Goal: Information Seeking & Learning: Learn about a topic

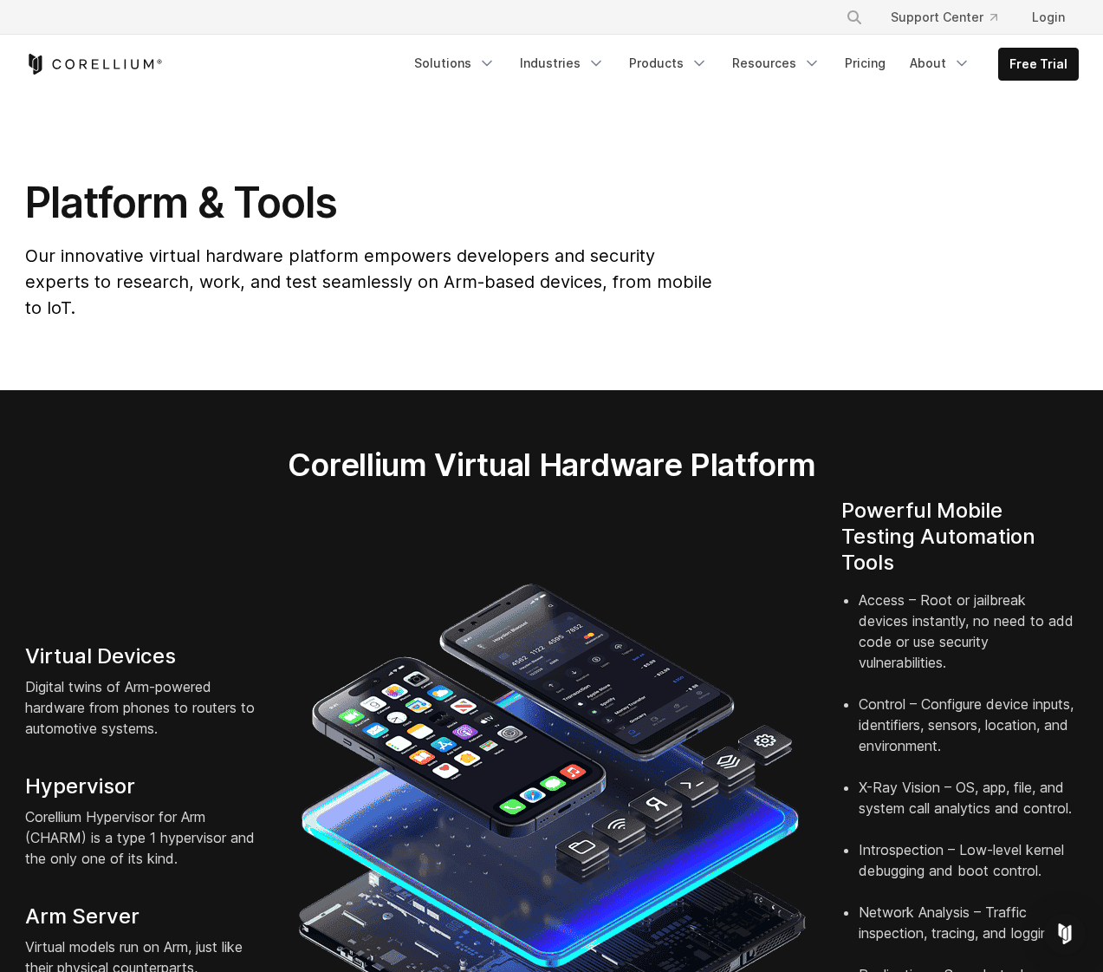
scroll to position [2936, 0]
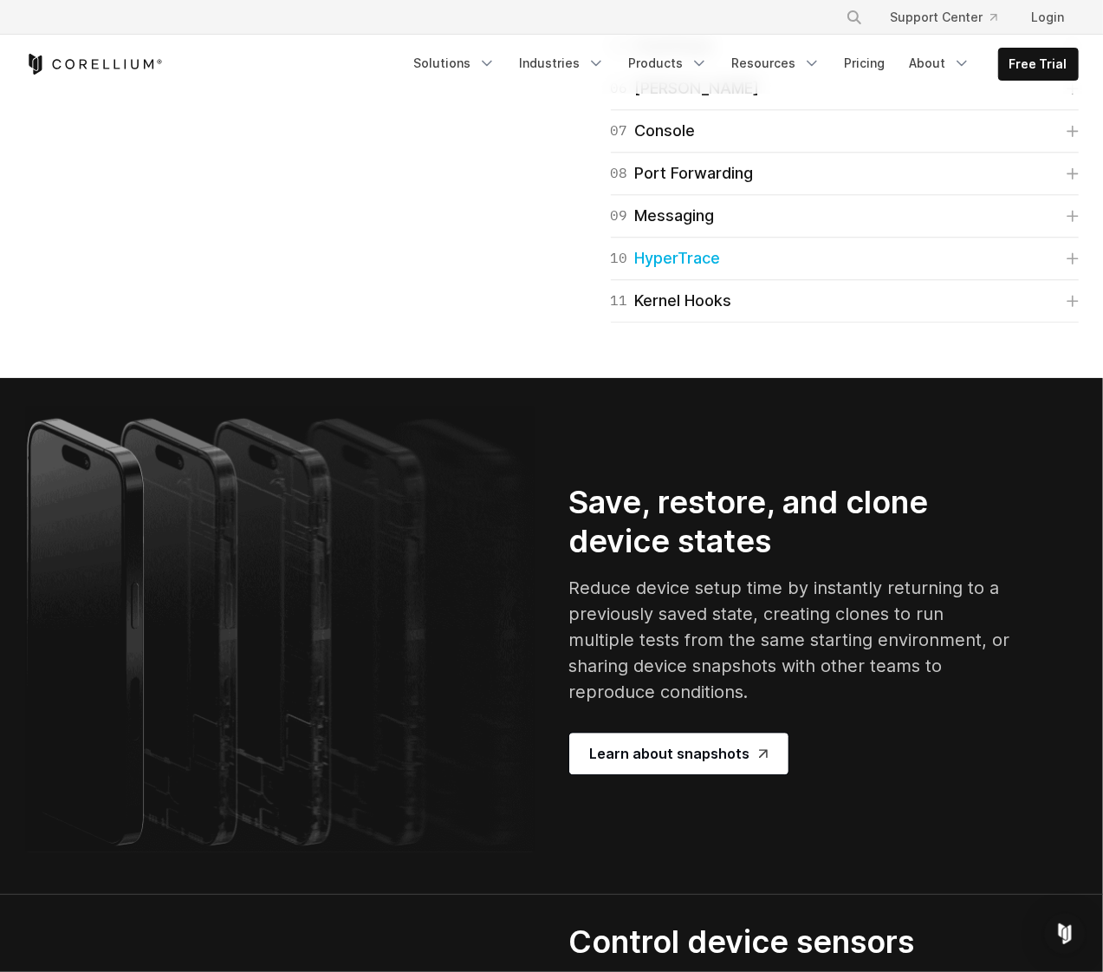
click at [842, 270] on link "10 HyperTrace" at bounding box center [845, 258] width 468 height 24
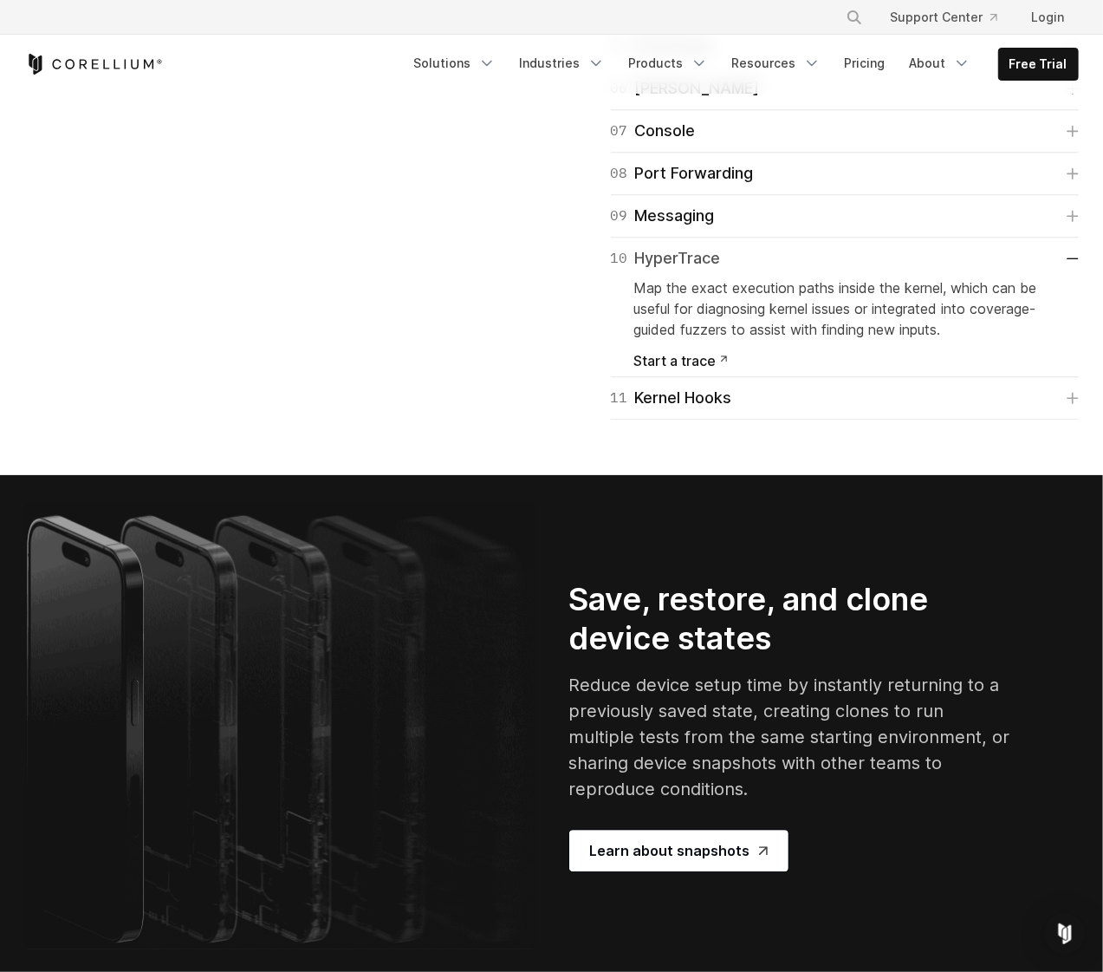
click at [832, 270] on link "10 HyperTrace" at bounding box center [845, 258] width 468 height 24
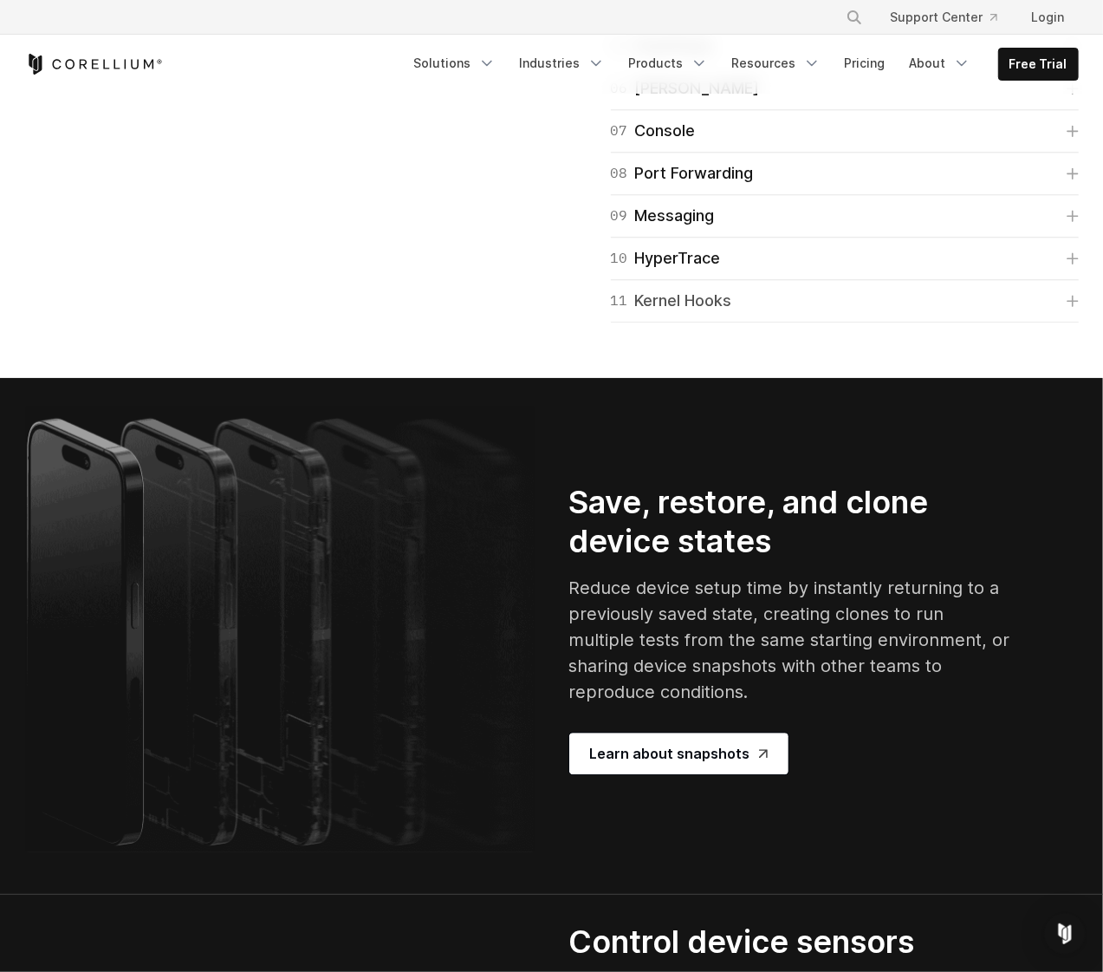
click at [802, 313] on link "11 Kernel Hooks" at bounding box center [845, 301] width 468 height 24
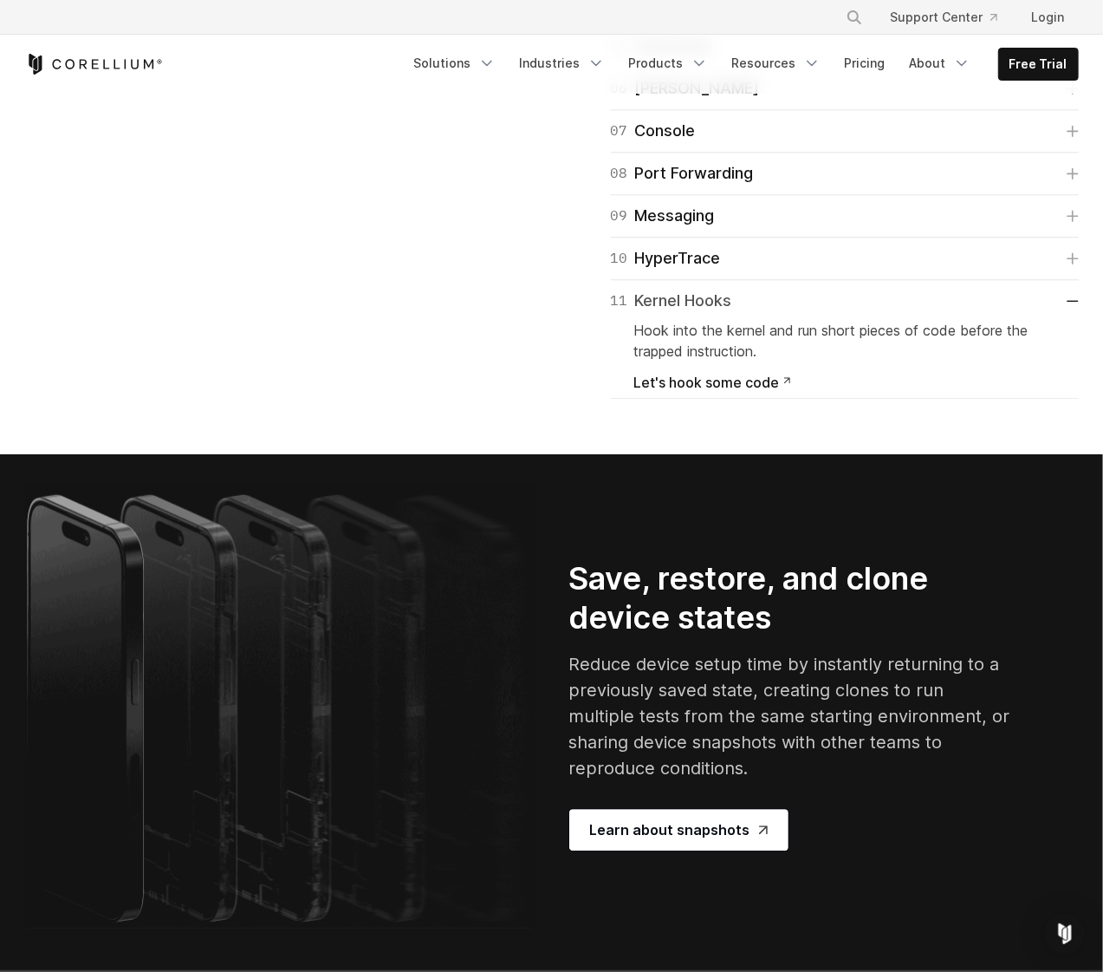
click at [802, 313] on link "11 Kernel Hooks" at bounding box center [845, 301] width 468 height 24
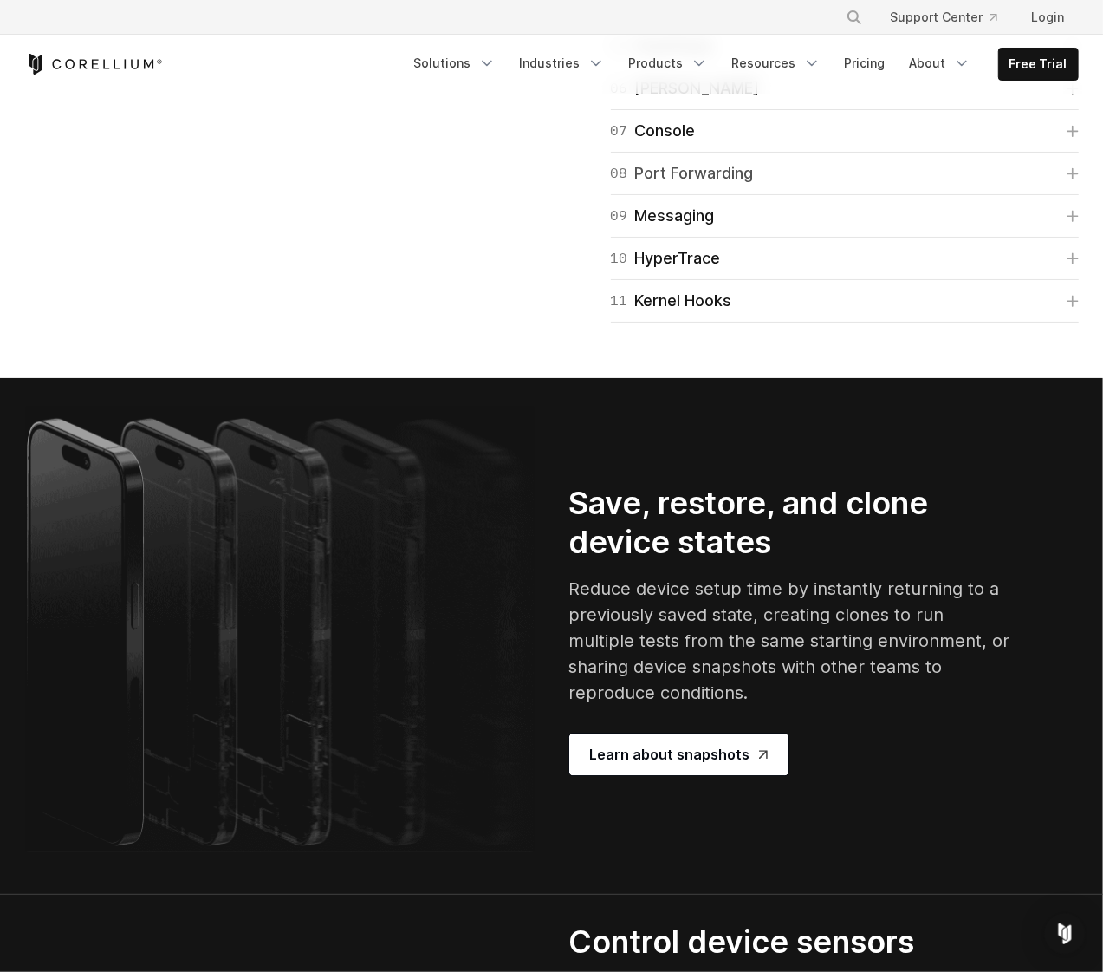
click at [768, 185] on link "08 Port Forwarding" at bounding box center [845, 173] width 468 height 24
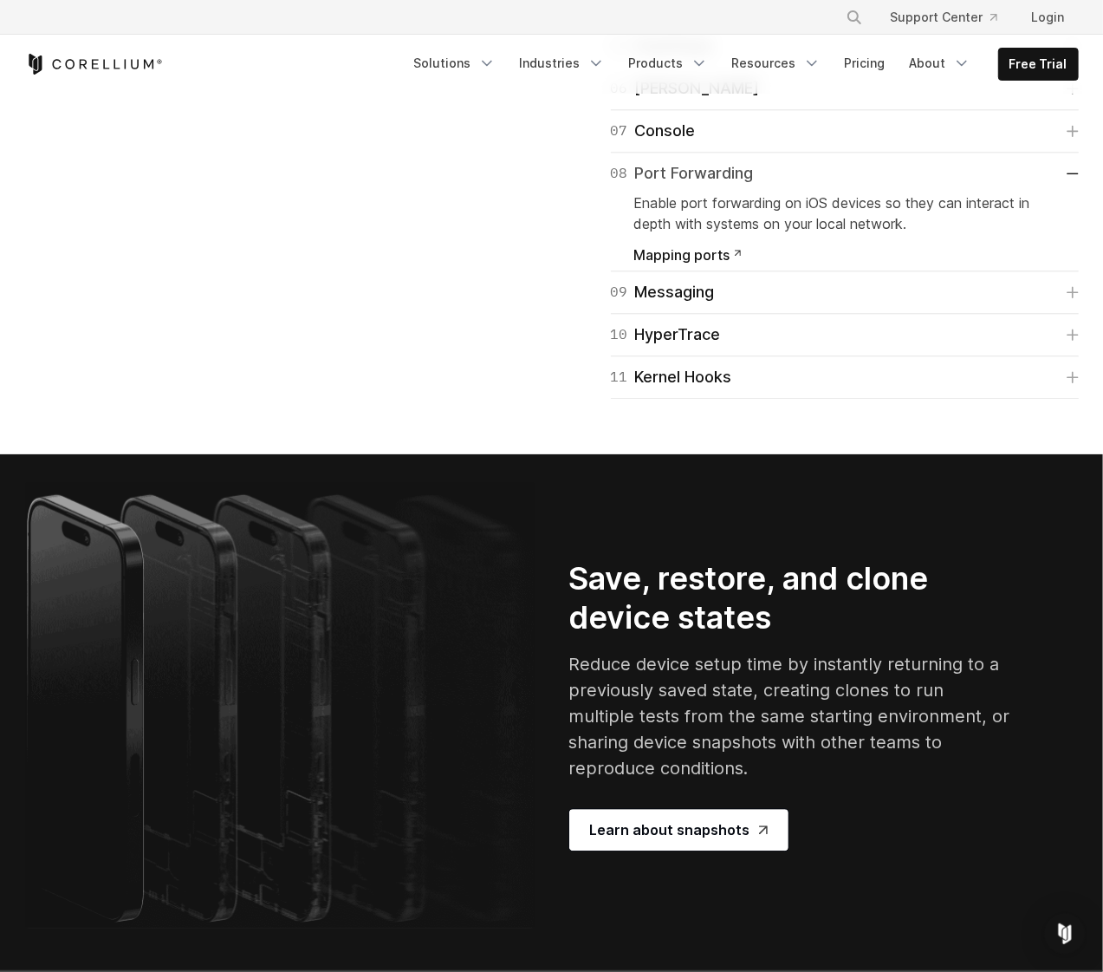
click at [758, 185] on link "08 Port Forwarding" at bounding box center [845, 173] width 468 height 24
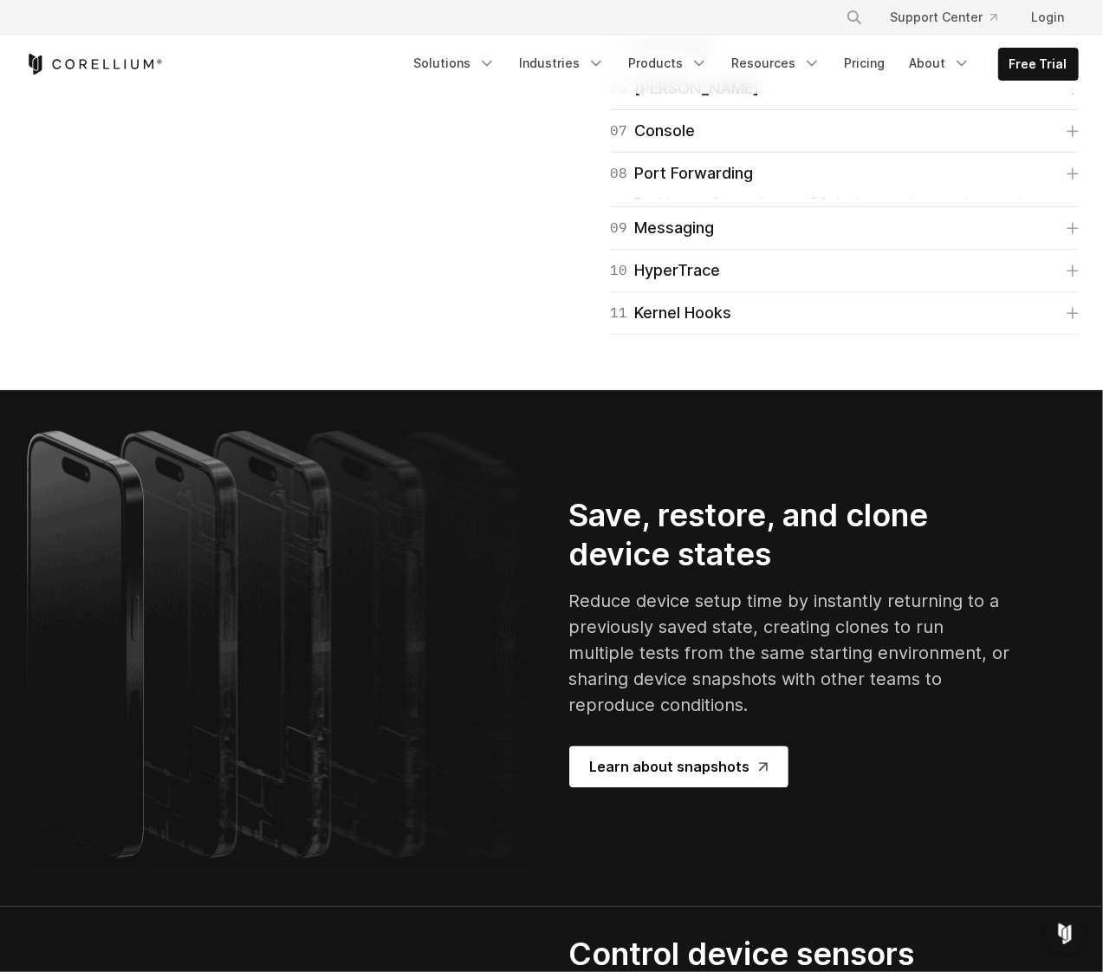
click at [749, 110] on div "06 Frida Our pre-integrated Frida console makes scripting and hooking a process…" at bounding box center [845, 89] width 468 height 42
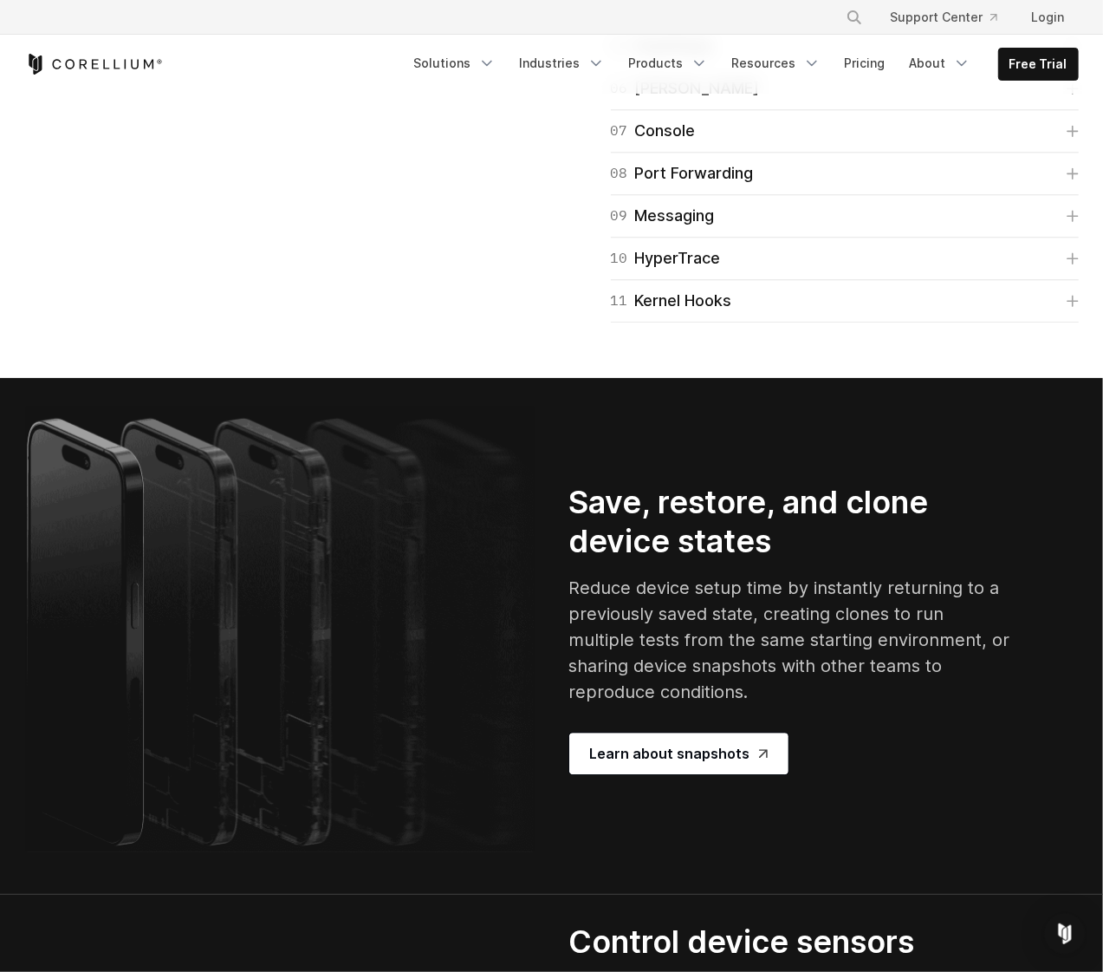
click at [746, 101] on link "06 Frida" at bounding box center [845, 88] width 468 height 24
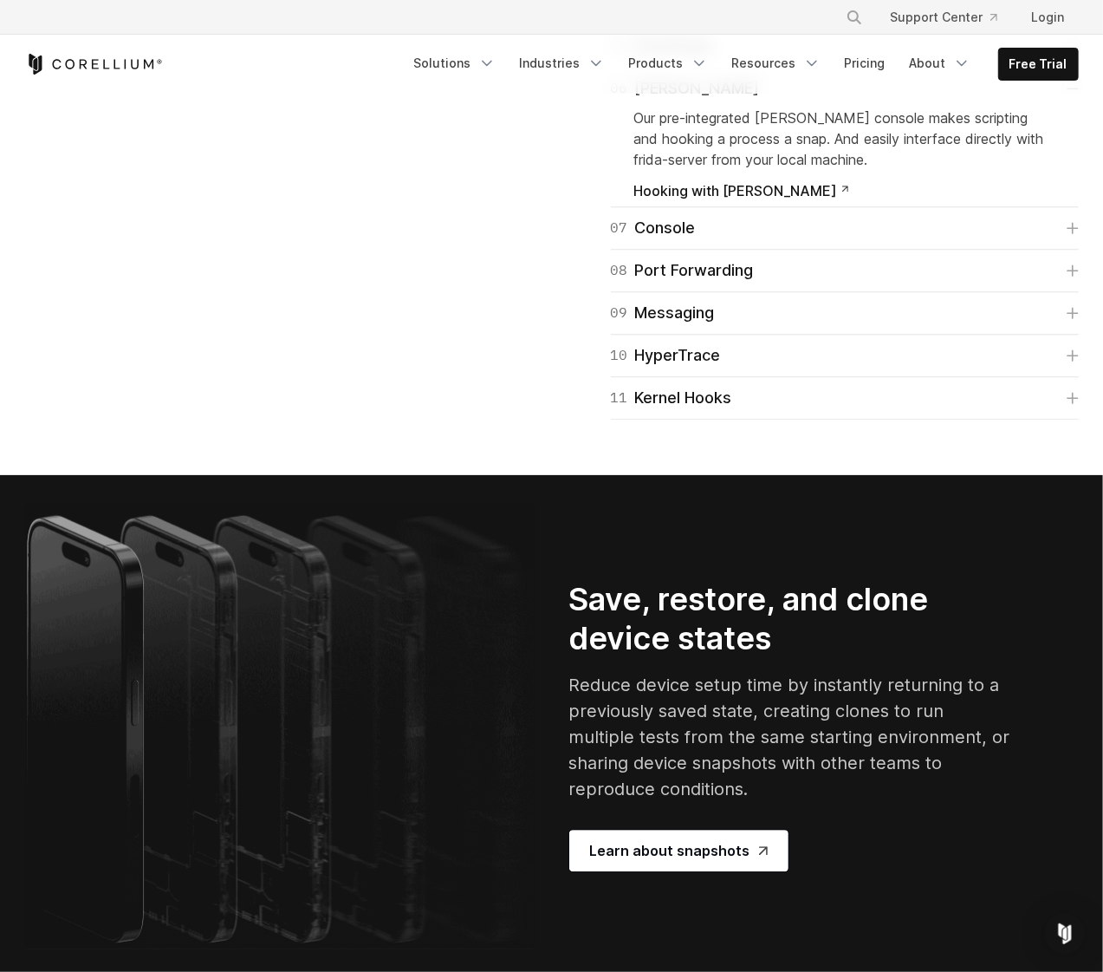
click at [743, 101] on link "06 Frida" at bounding box center [845, 88] width 468 height 24
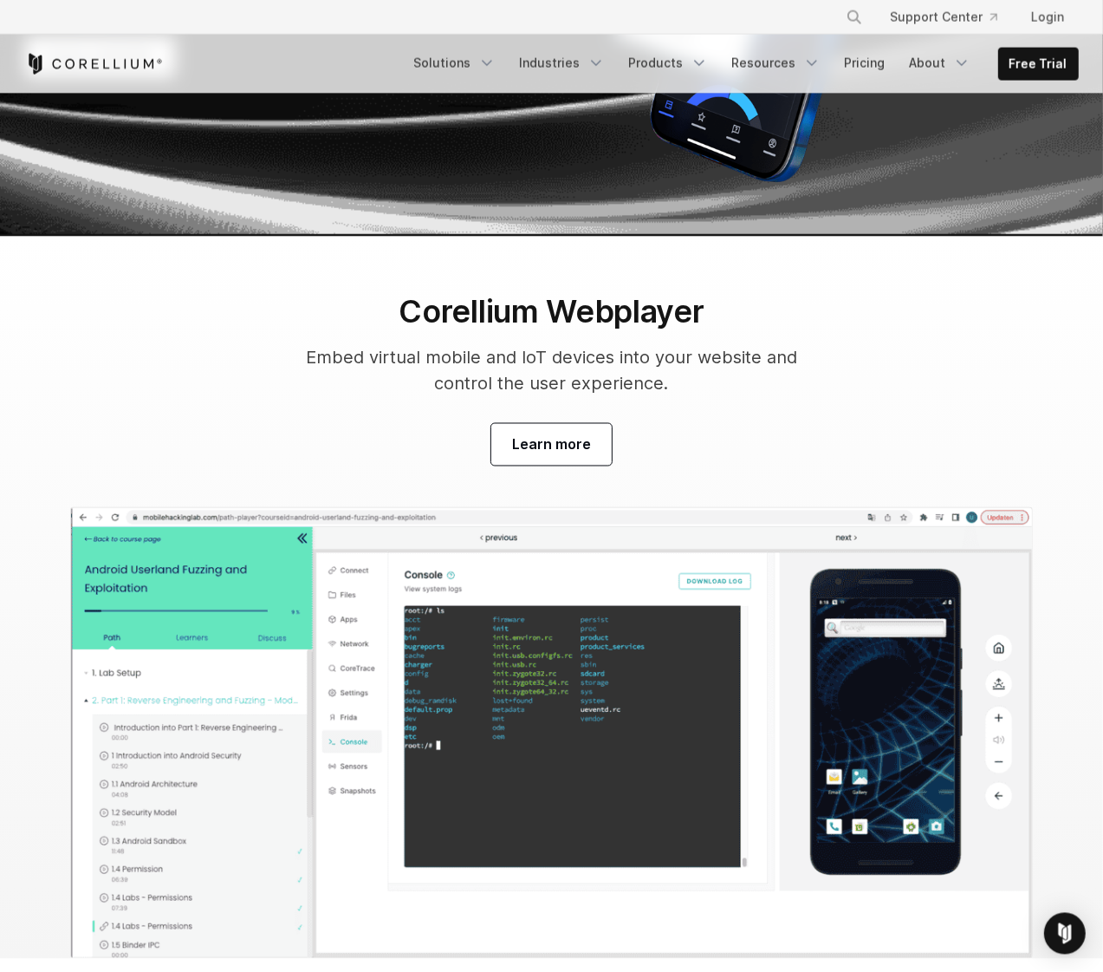
scroll to position [5243, 0]
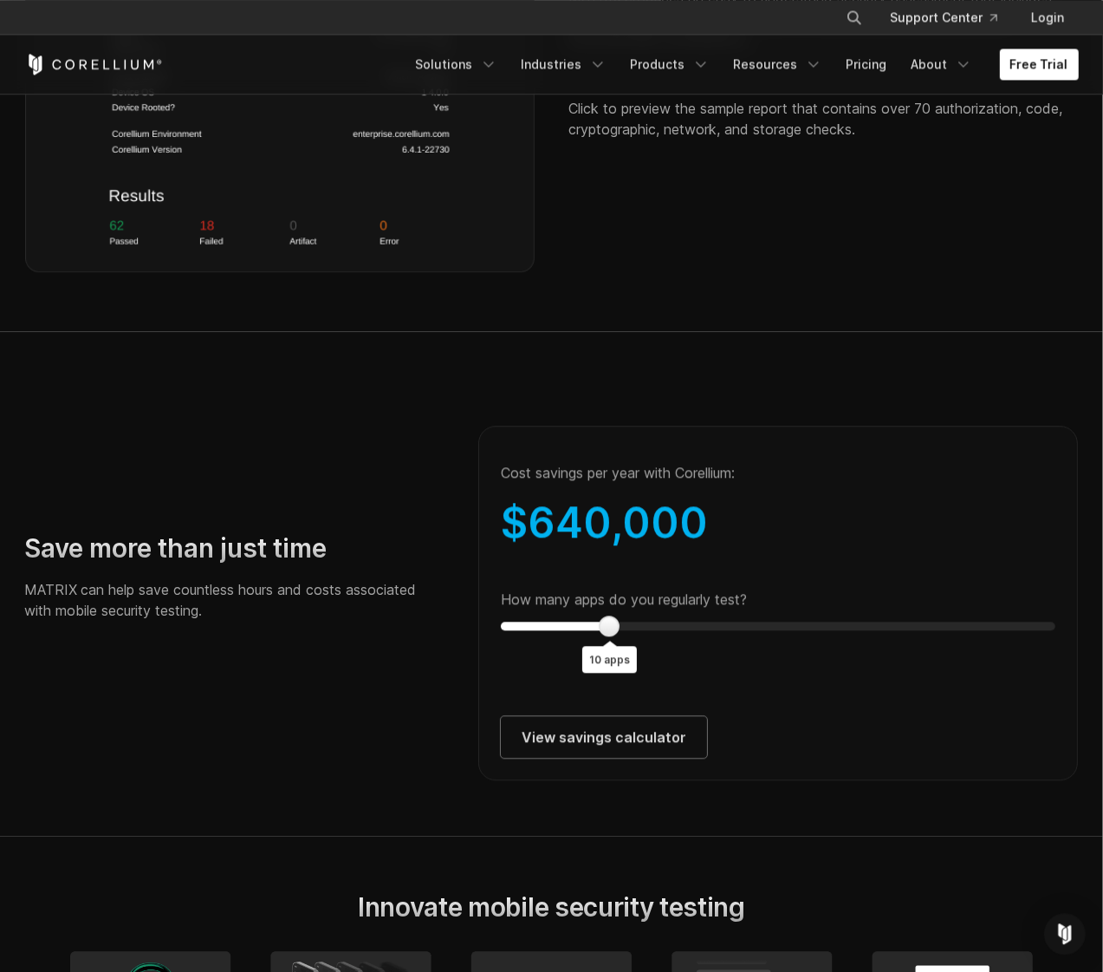
scroll to position [2936, 0]
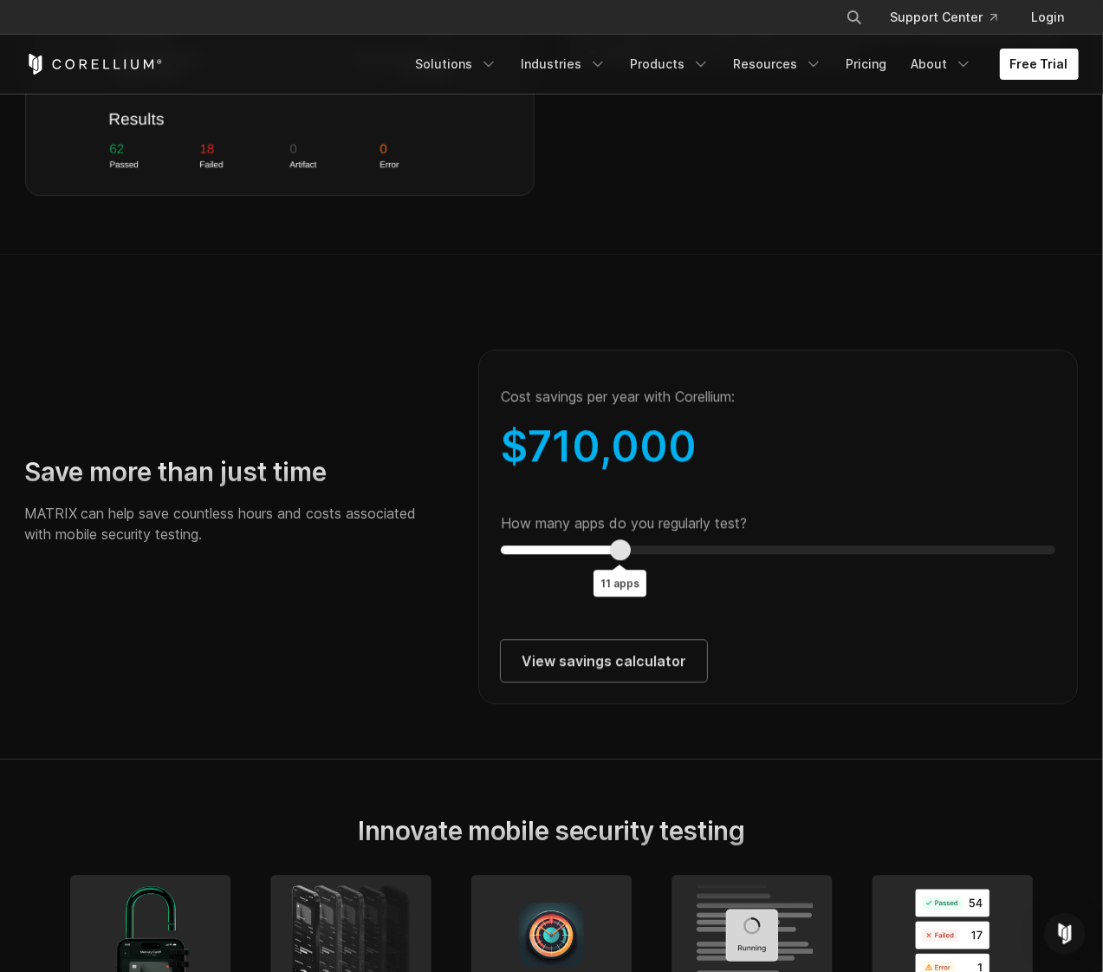
click at [621, 560] on div at bounding box center [620, 549] width 21 height 21
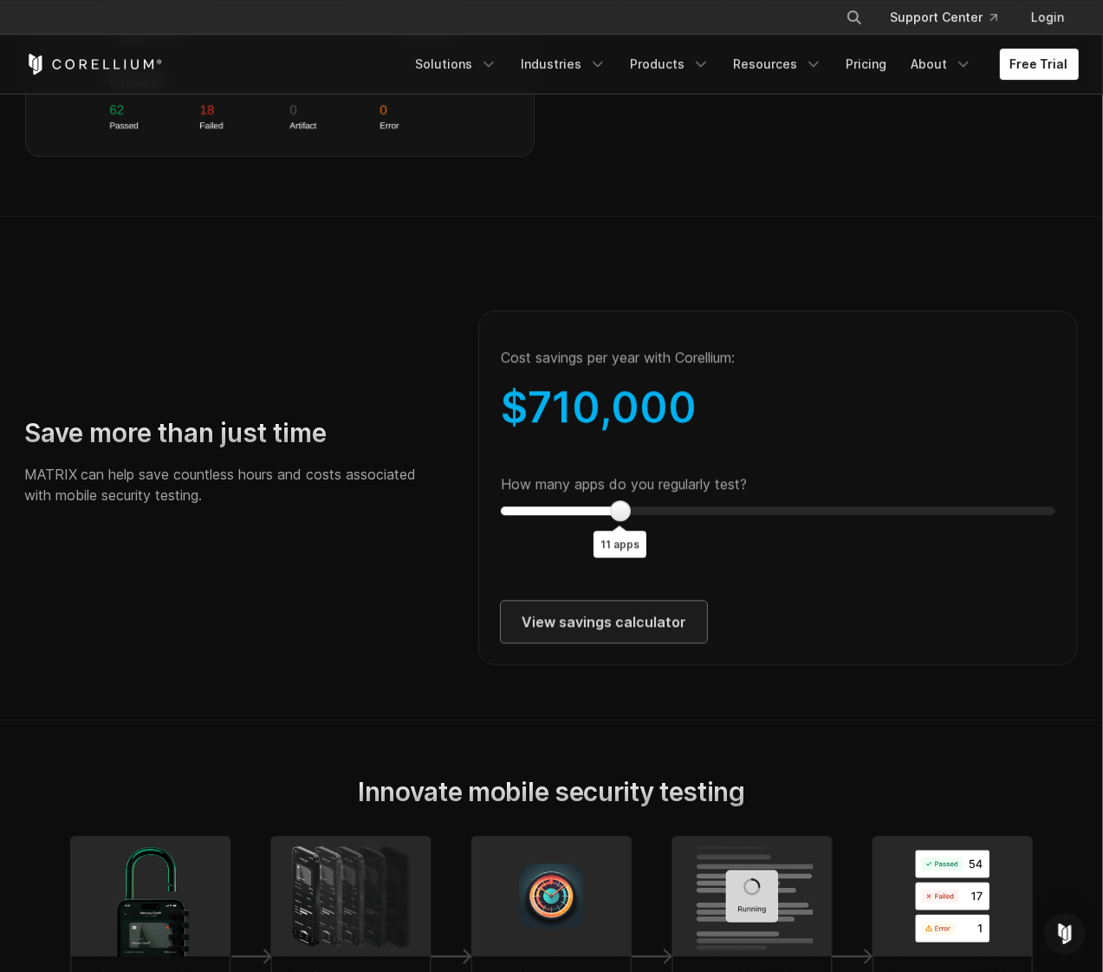
scroll to position [3041, 0]
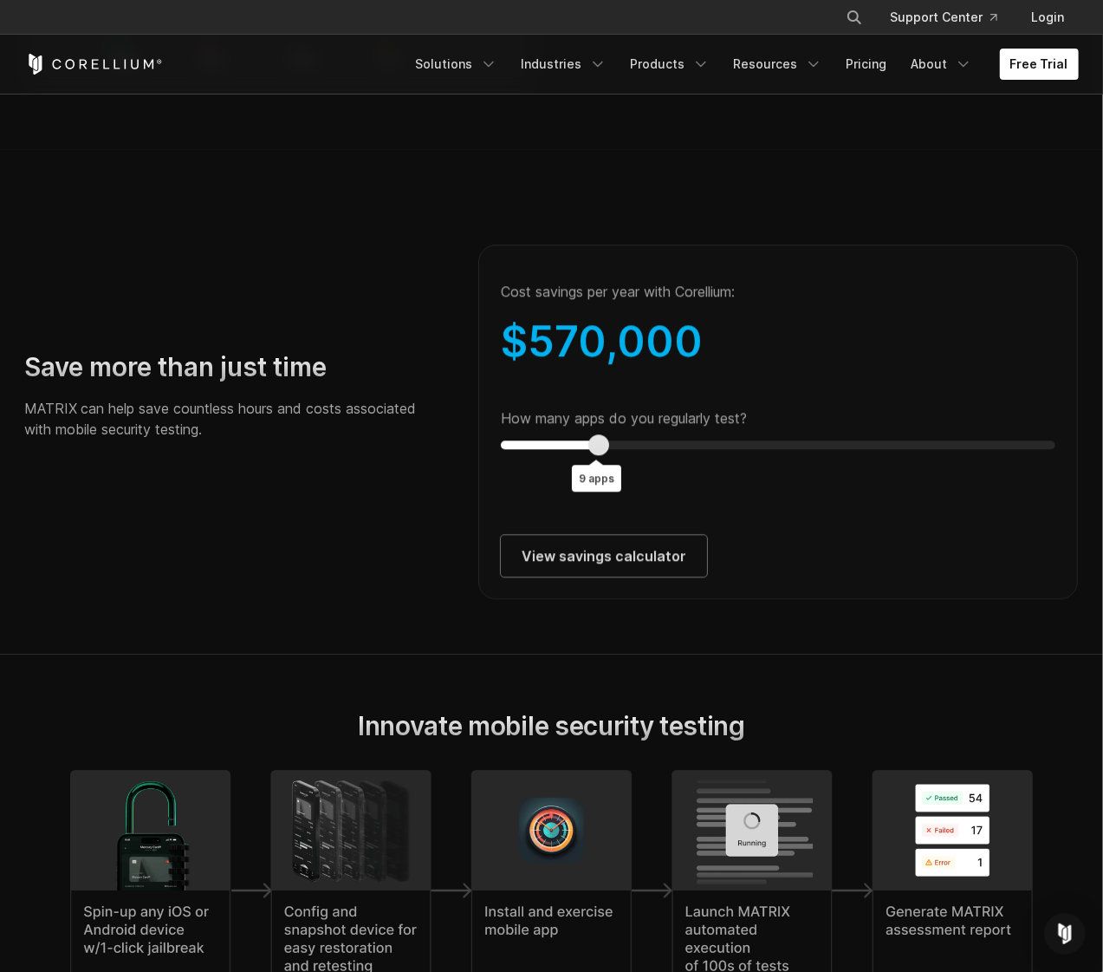
type input "*"
click at [451, 468] on div "Save more than just time MATRIX can help save countless hours and costs associa…" at bounding box center [552, 401] width 1089 height 393
click at [505, 455] on div at bounding box center [511, 444] width 21 height 21
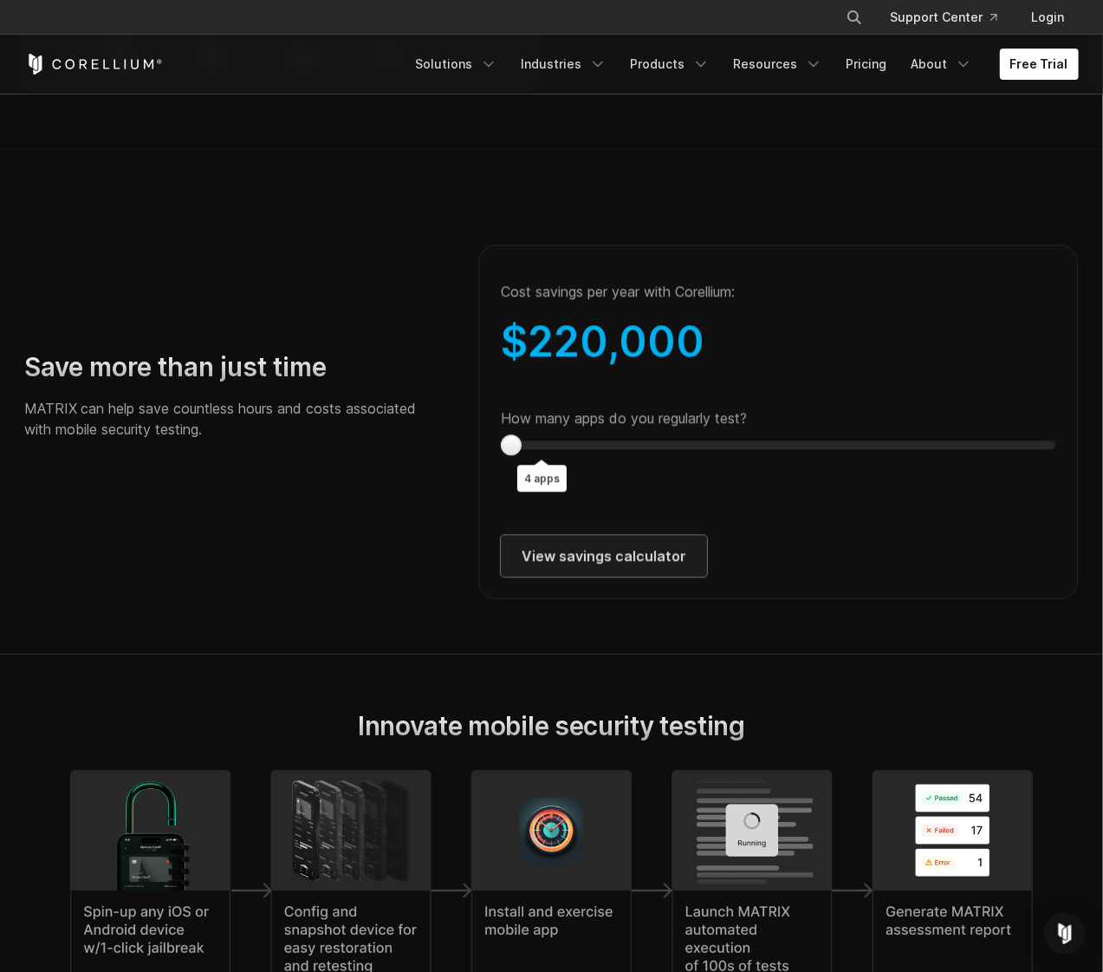
click at [560, 570] on link "View savings calculator" at bounding box center [604, 556] width 206 height 42
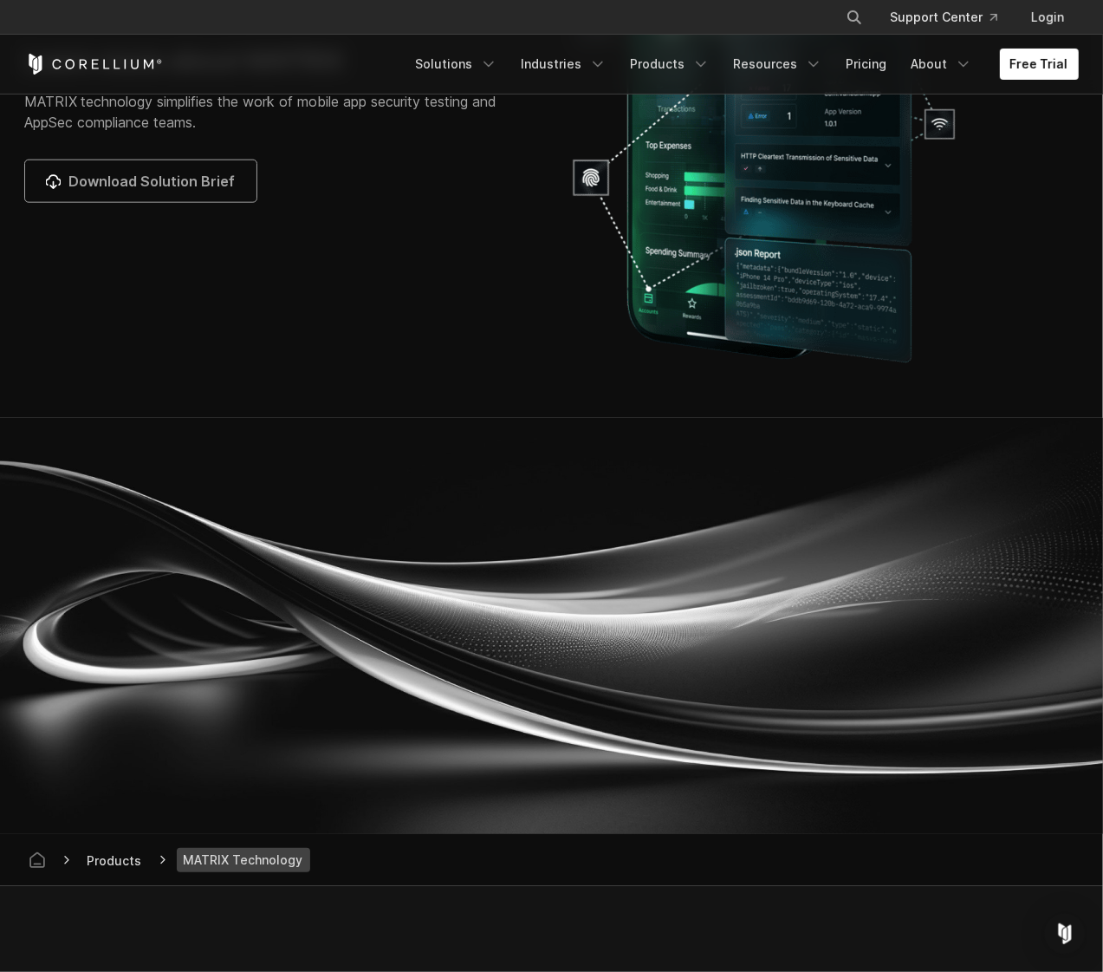
scroll to position [5663, 0]
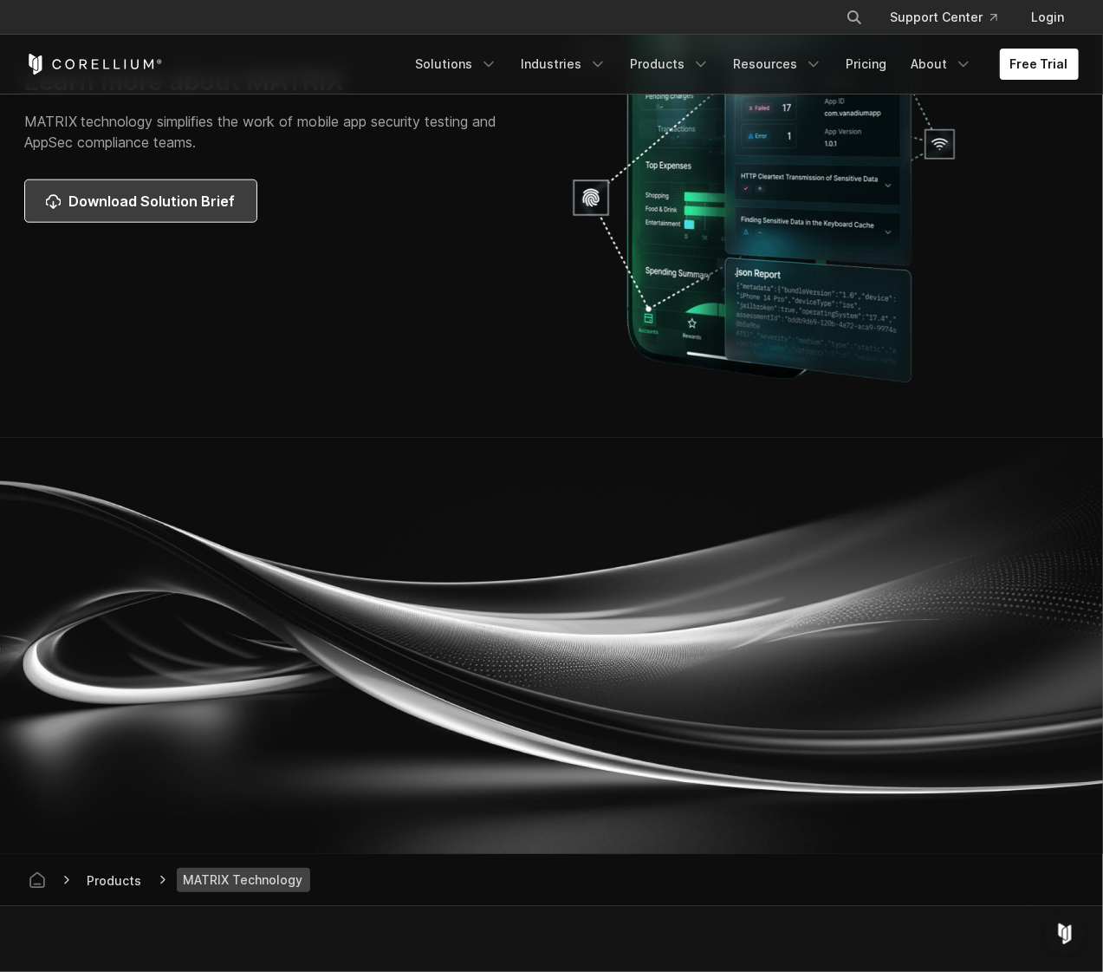
click at [205, 211] on link "Download Solution Brief" at bounding box center [140, 201] width 231 height 42
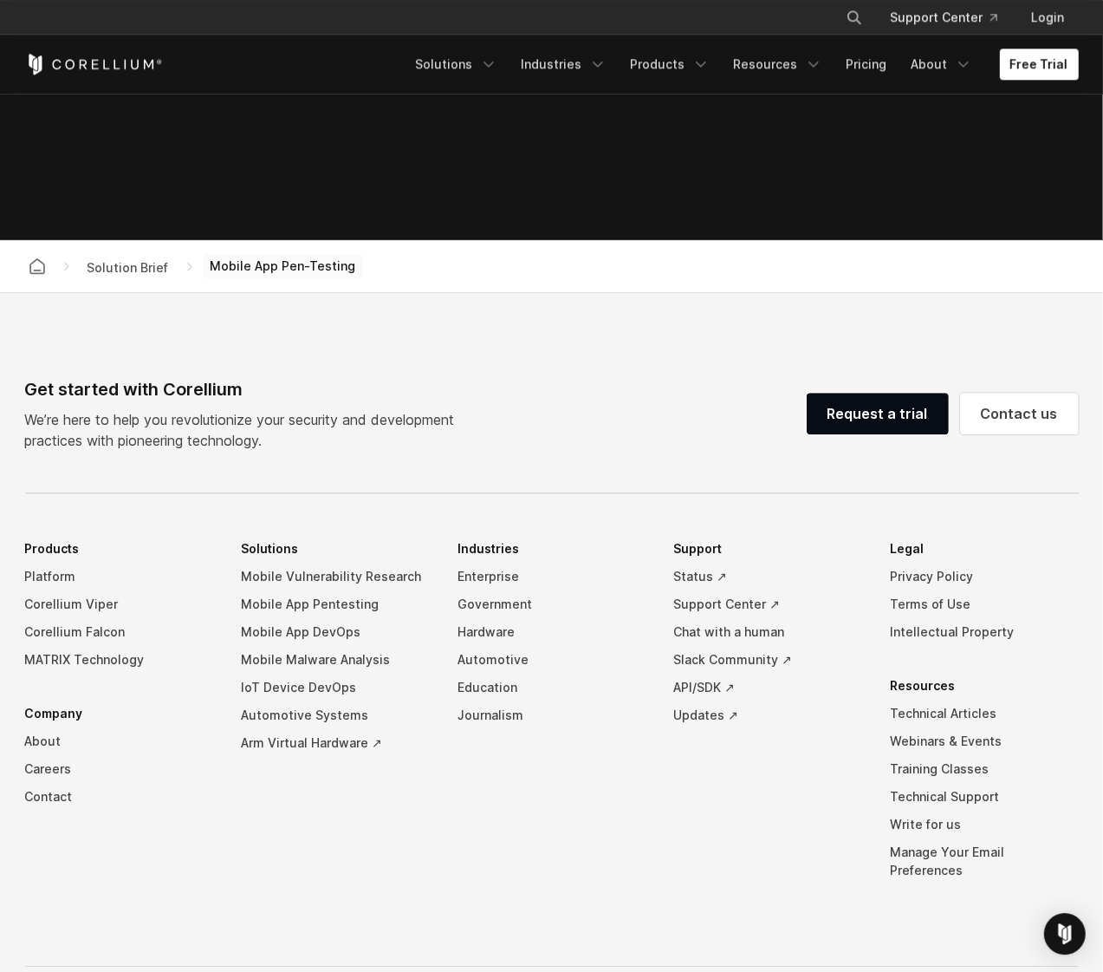
scroll to position [1154, 0]
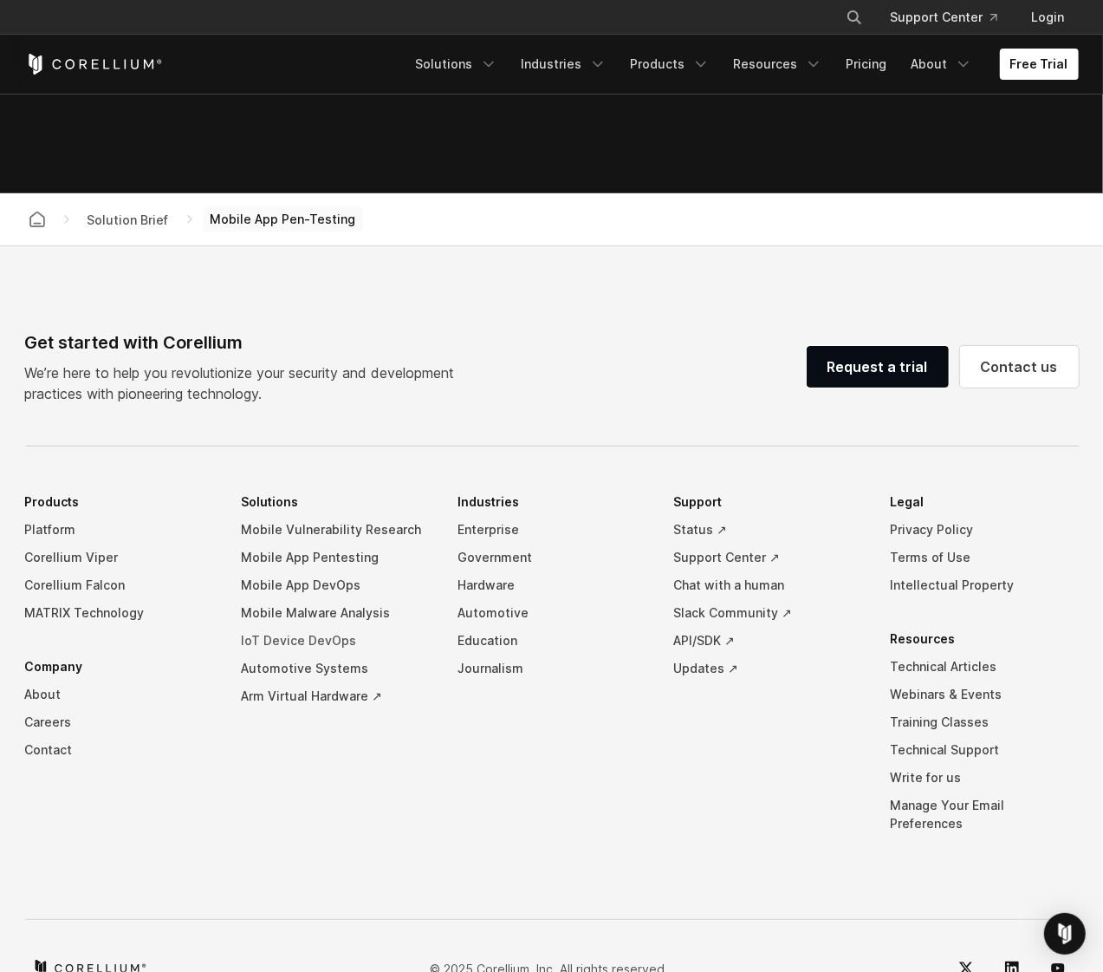
click at [293, 636] on link "IoT Device DevOps" at bounding box center [335, 641] width 189 height 28
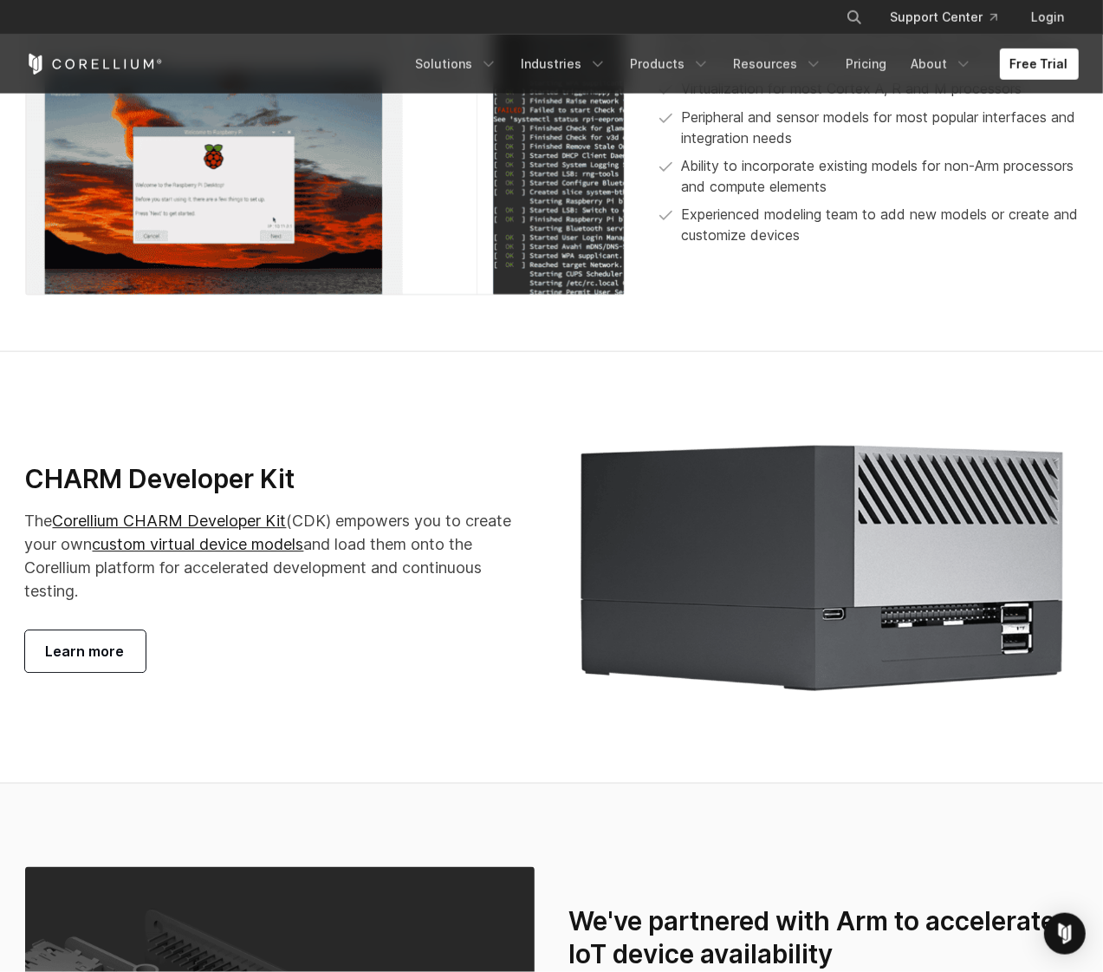
scroll to position [3251, 0]
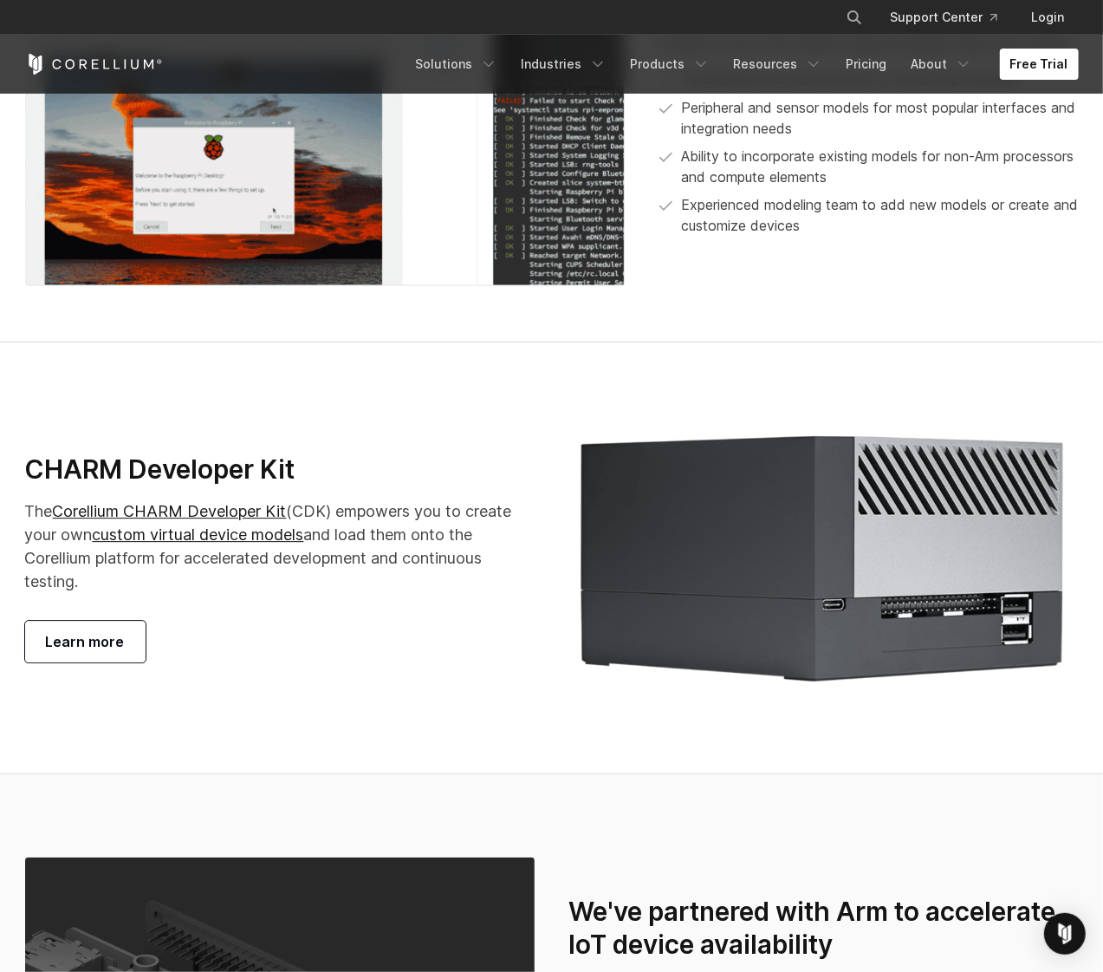
click at [272, 593] on p "The Corellium CHARM Developer Kit (CDK) empowers you to create your own custom …" at bounding box center [280, 546] width 510 height 94
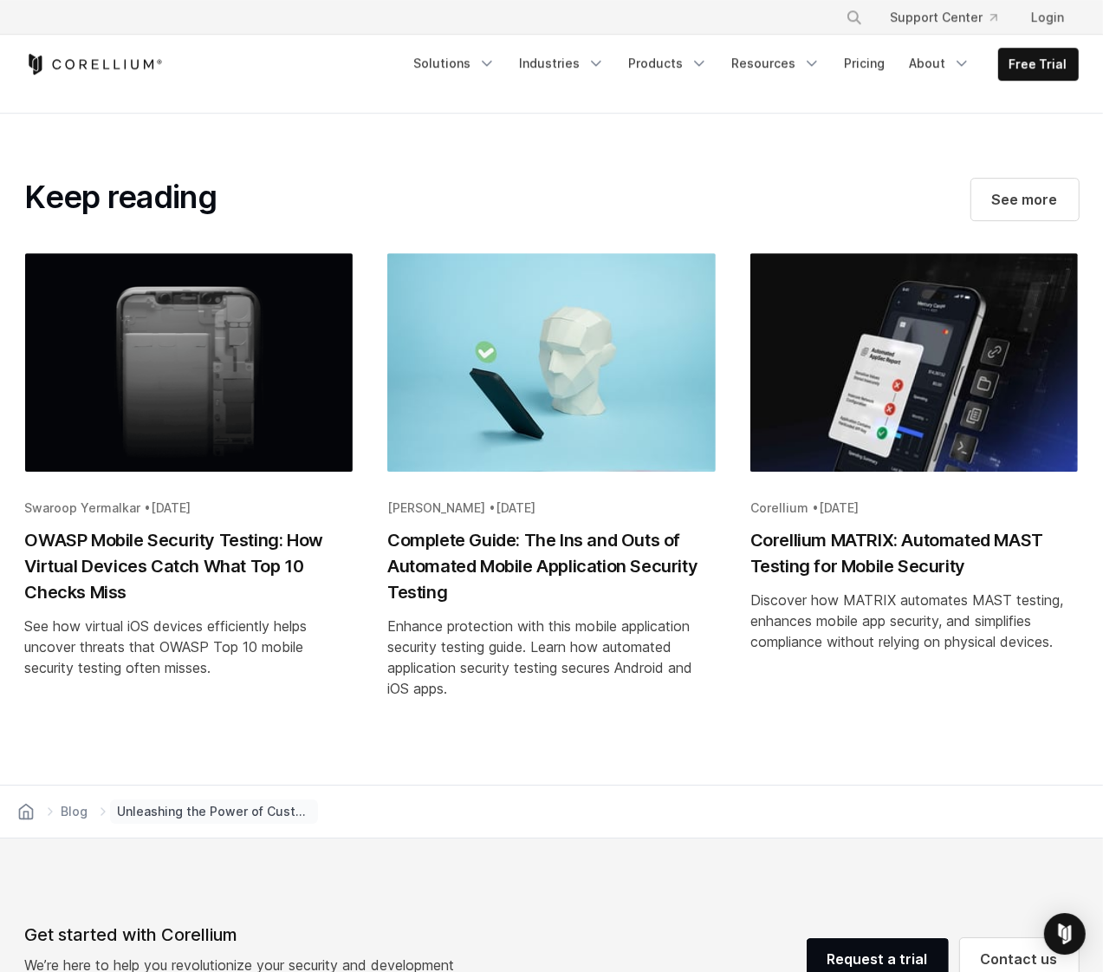
scroll to position [3566, 0]
